Goal: Find contact information: Obtain details needed to contact an individual or organization

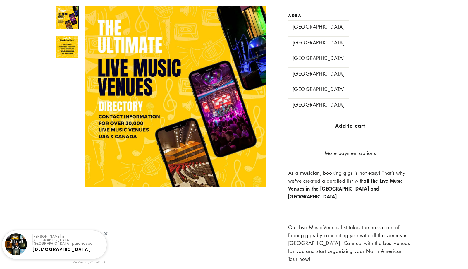
scroll to position [162, 0]
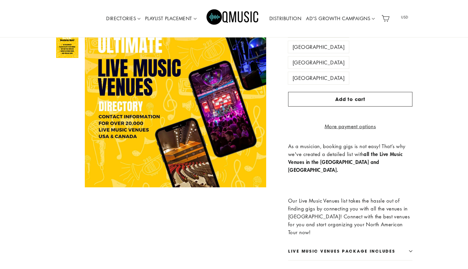
click at [409, 249] on icon "button" at bounding box center [411, 251] width 4 height 4
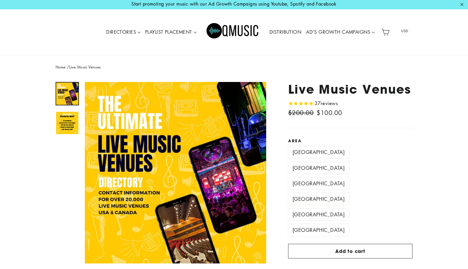
scroll to position [0, 0]
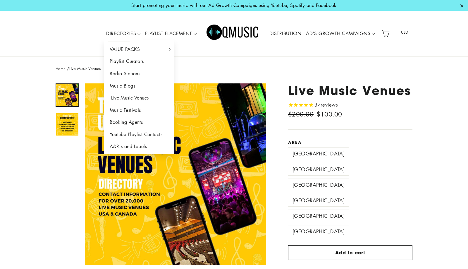
click at [131, 98] on link "Live Music Venues" at bounding box center [139, 98] width 70 height 12
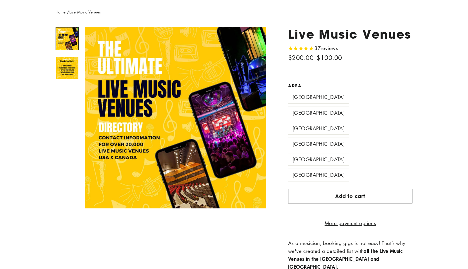
scroll to position [64, 0]
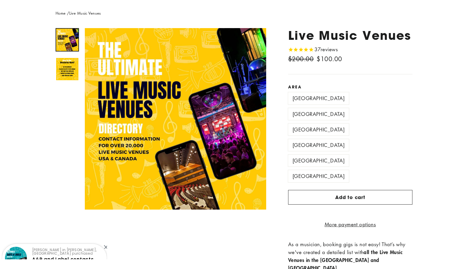
click at [333, 108] on label "[GEOGRAPHIC_DATA]" at bounding box center [318, 114] width 61 height 12
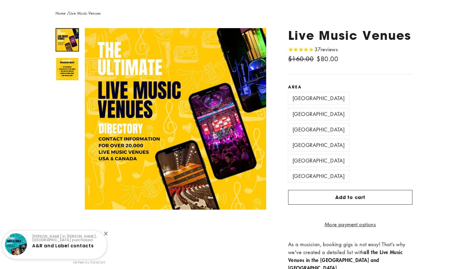
click at [349, 123] on label "[GEOGRAPHIC_DATA]" at bounding box center [318, 129] width 61 height 12
click at [317, 139] on label "[GEOGRAPHIC_DATA]" at bounding box center [318, 145] width 61 height 12
click at [349, 154] on label "[GEOGRAPHIC_DATA]" at bounding box center [318, 160] width 61 height 12
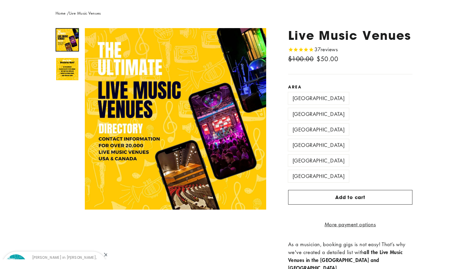
click at [310, 170] on label "[GEOGRAPHIC_DATA]" at bounding box center [318, 176] width 61 height 12
click at [341, 108] on label "[GEOGRAPHIC_DATA]" at bounding box center [318, 114] width 61 height 12
click at [349, 154] on label "[GEOGRAPHIC_DATA]" at bounding box center [318, 160] width 61 height 12
click at [325, 139] on label "[GEOGRAPHIC_DATA]" at bounding box center [318, 145] width 61 height 12
click at [64, 70] on img at bounding box center [67, 69] width 22 height 22
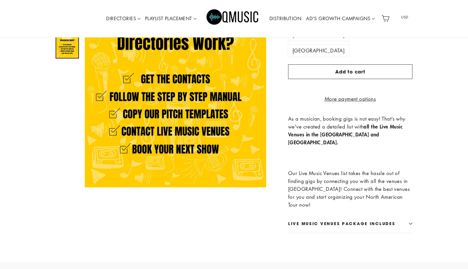
scroll to position [191, 0]
click at [411, 220] on icon "button" at bounding box center [411, 222] width 4 height 4
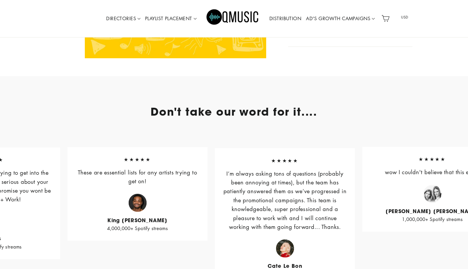
scroll to position [478, 0]
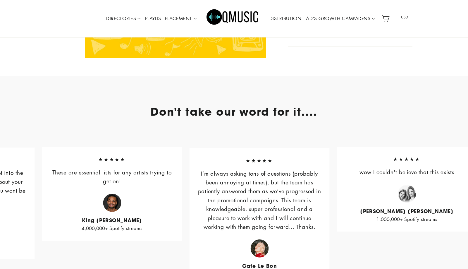
drag, startPoint x: 459, startPoint y: 139, endPoint x: 46, endPoint y: 138, distance: 412.6
click at [46, 147] on blockquote "★★★★★ These are essential lists for any artists trying to get on! King Bach 4,0…" at bounding box center [112, 194] width 140 height 94
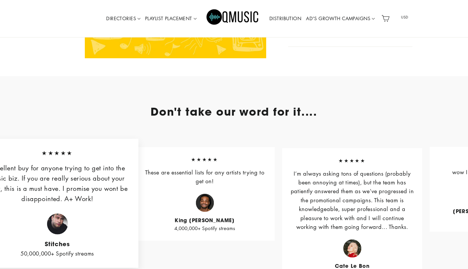
drag, startPoint x: 349, startPoint y: 125, endPoint x: 176, endPoint y: 128, distance: 172.6
click at [176, 147] on blockquote "★★★★★ These are essential lists for any artists trying to get on! King Bach 4,0…" at bounding box center [205, 194] width 140 height 94
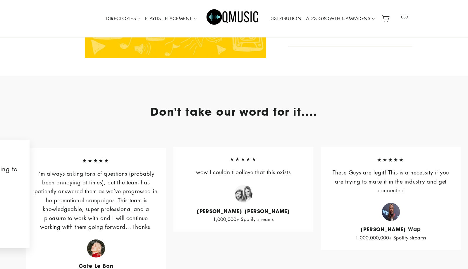
drag, startPoint x: 323, startPoint y: 134, endPoint x: 113, endPoint y: 135, distance: 210.3
click at [113, 168] on p "I’m always asking tons of questions (probably been annoying at times), but the …" at bounding box center [95, 199] width 123 height 62
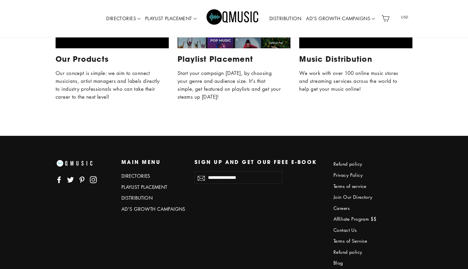
scroll to position [2541, 0]
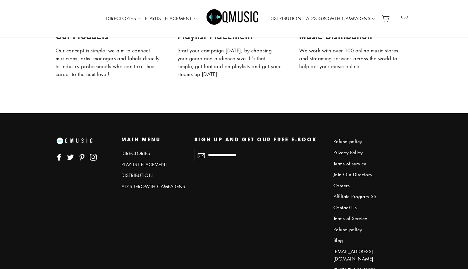
click at [342, 203] on link "Contact Us" at bounding box center [365, 208] width 64 height 10
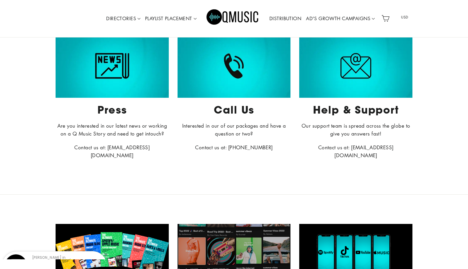
scroll to position [94, 0]
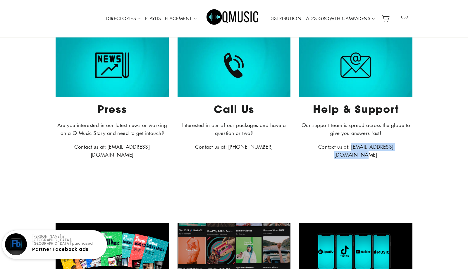
drag, startPoint x: 410, startPoint y: 147, endPoint x: 340, endPoint y: 149, distance: 69.6
click at [340, 149] on p "Contact us at: info@qmusicpromotions.com" at bounding box center [355, 151] width 113 height 16
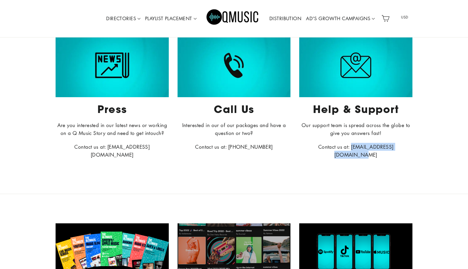
copy p "[EMAIL_ADDRESS][DOMAIN_NAME]"
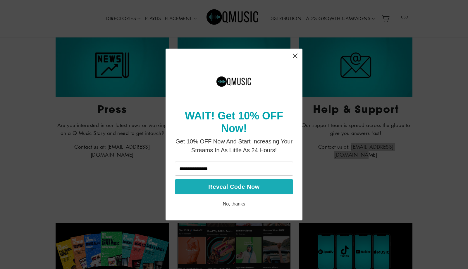
type input "**********"
click at [268, 186] on button "Reveal Code Now" at bounding box center [234, 186] width 118 height 15
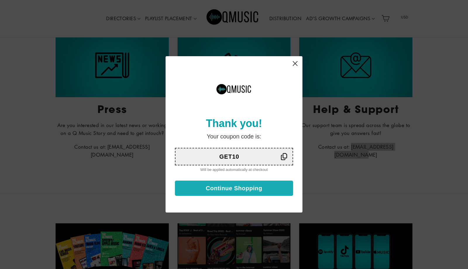
click at [249, 188] on button "Continue Shopping" at bounding box center [234, 188] width 118 height 15
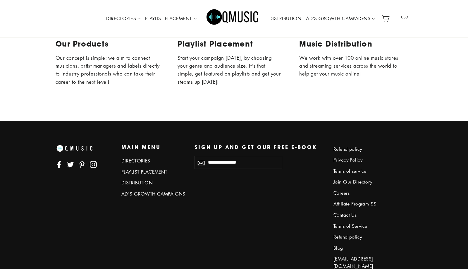
scroll to position [366, 0]
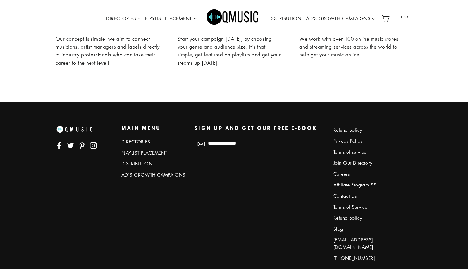
click at [91, 142] on icon at bounding box center [93, 145] width 7 height 7
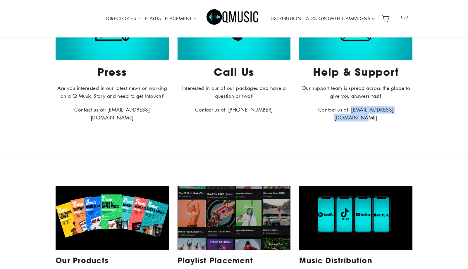
scroll to position [0, 0]
